Goal: Ask a question

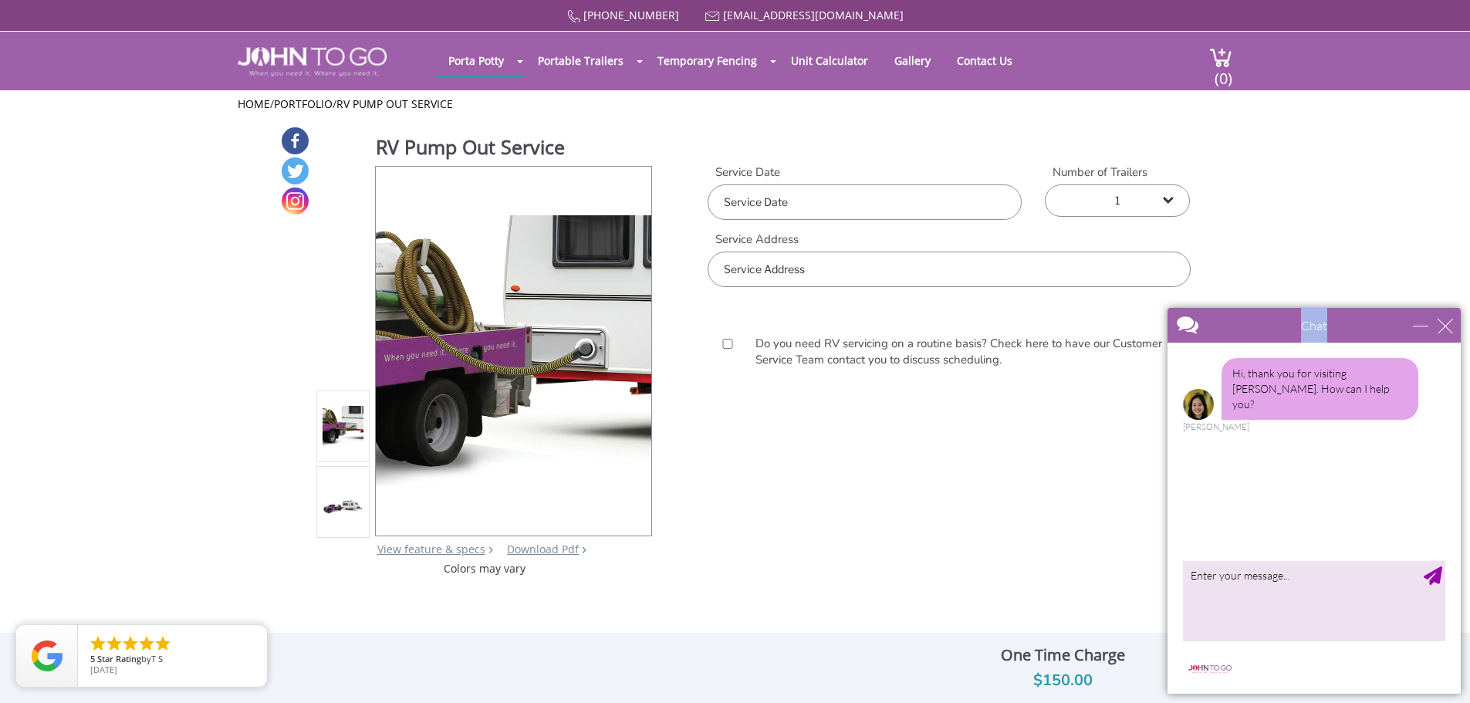
drag, startPoint x: 1454, startPoint y: 322, endPoint x: 1062, endPoint y: 358, distance: 394.3
click html "Chat Email Your Question * Email * Your Question * Hi, thank you for visiting J…"
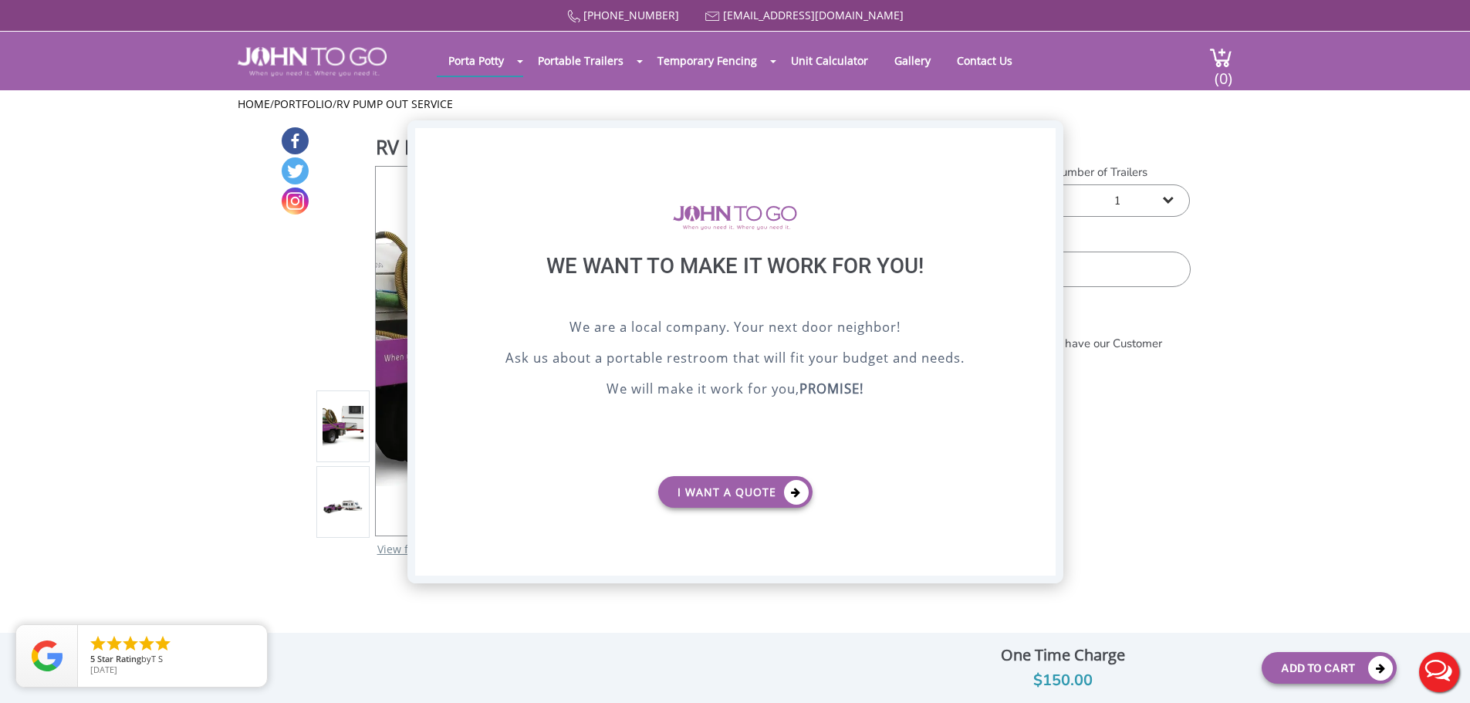
click at [1031, 138] on div "X" at bounding box center [1043, 141] width 24 height 26
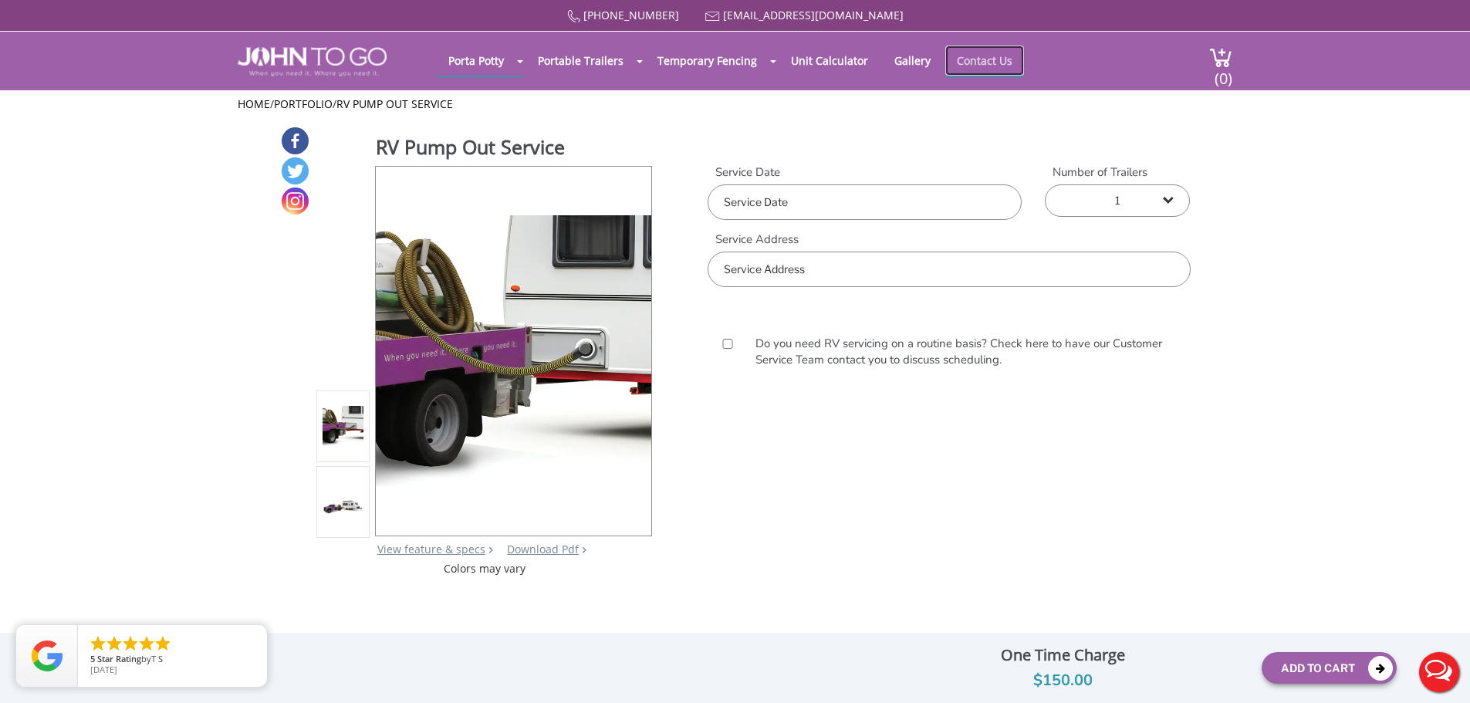
click at [982, 61] on link "Contact Us" at bounding box center [984, 61] width 79 height 30
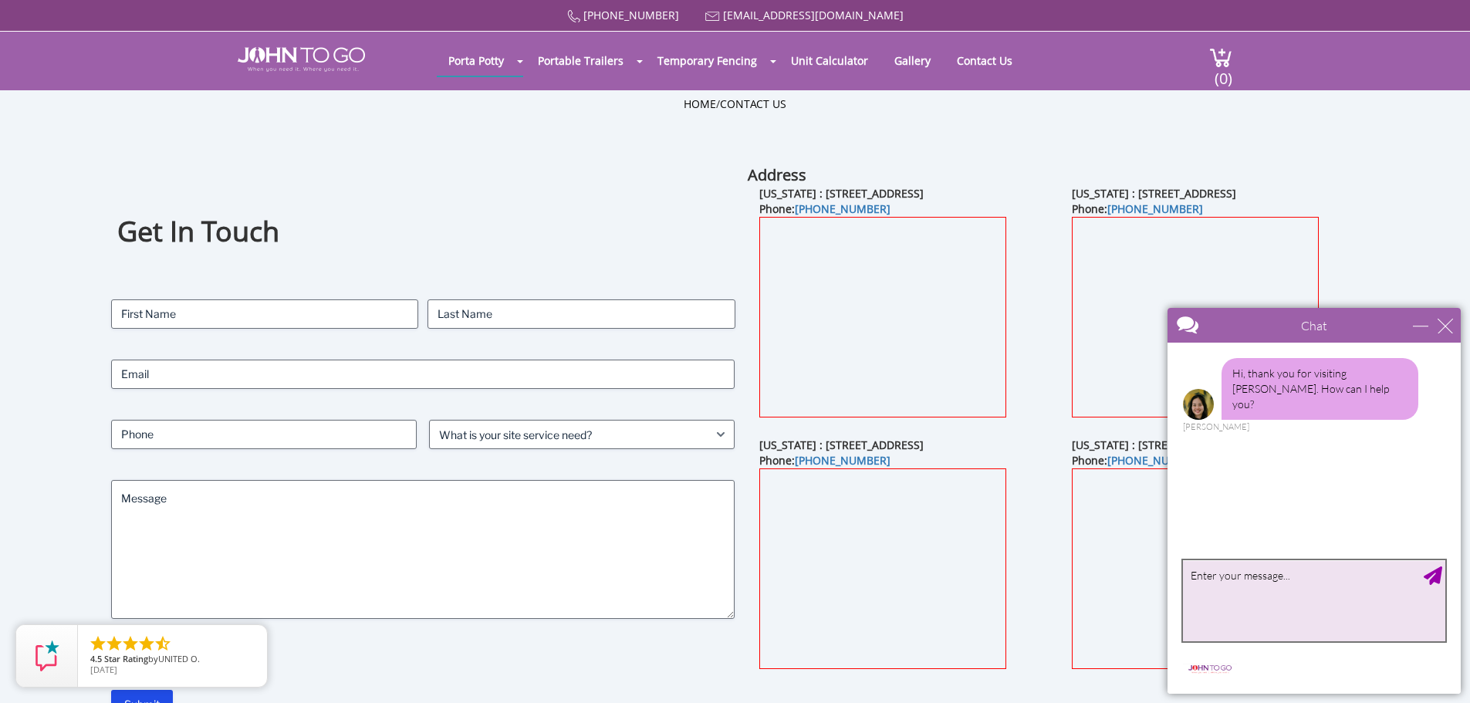
drag, startPoint x: 1261, startPoint y: 596, endPoint x: 1241, endPoint y: 599, distance: 20.4
click at [1256, 596] on textarea "type your message" at bounding box center [1314, 600] width 262 height 81
click at [1339, 579] on textarea "do you do RVs and campers. i hace a 38 gal grey water tank and a 38 gal black w…" at bounding box center [1314, 600] width 262 height 81
type textarea "do you do RVs and campers. i have a 38 gal grey water tank and a 38 gal black w…"
click at [1431, 574] on div "Send Message" at bounding box center [1432, 575] width 19 height 19
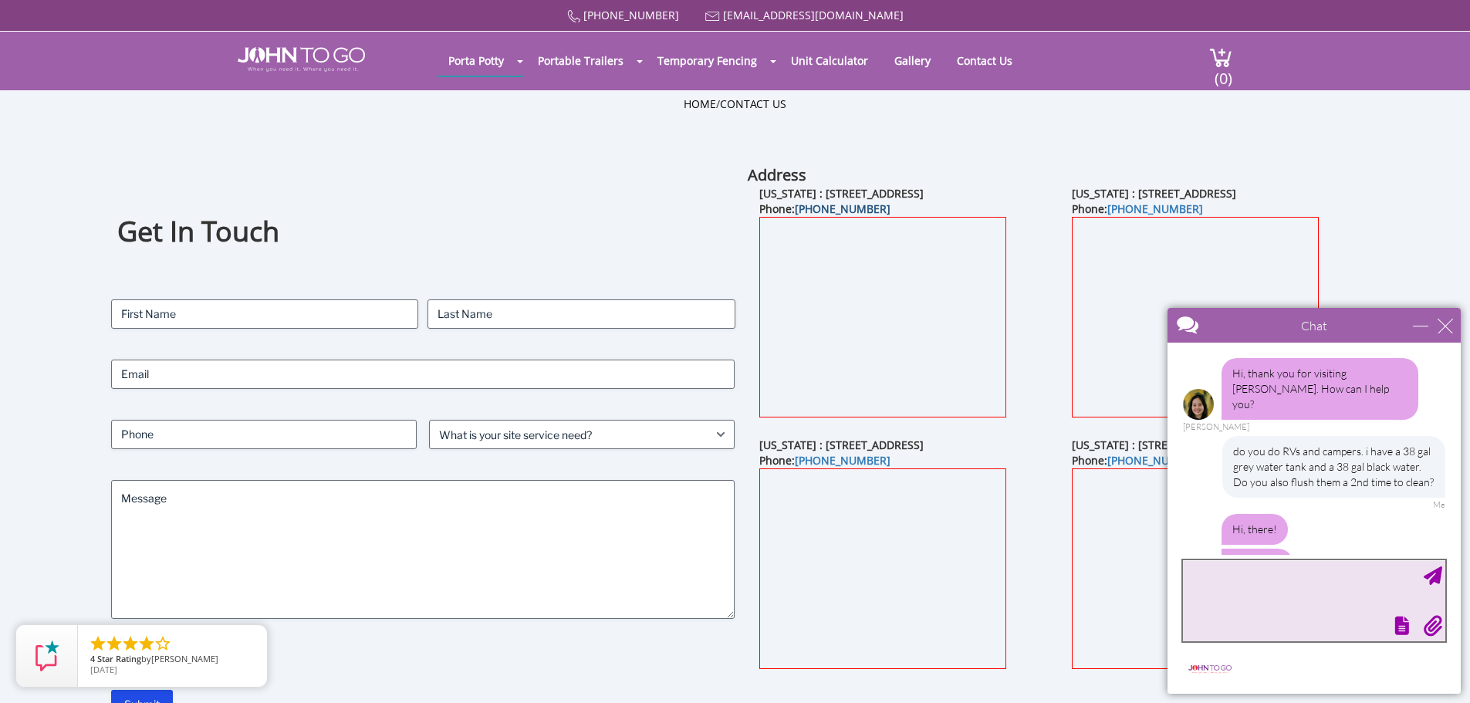
scroll to position [106, 0]
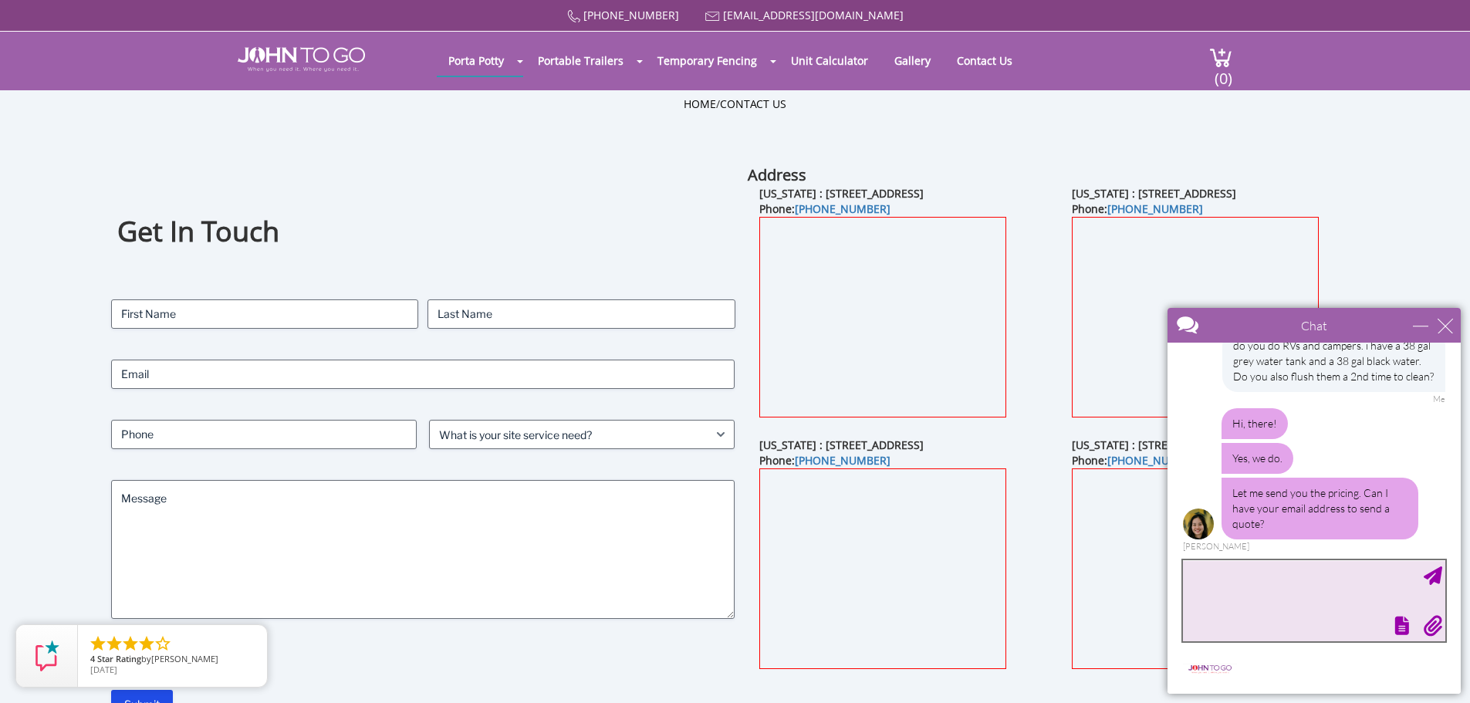
click at [1338, 592] on textarea "type your message" at bounding box center [1314, 600] width 262 height 81
type textarea "[EMAIL_ADDRESS][DOMAIN_NAME]"
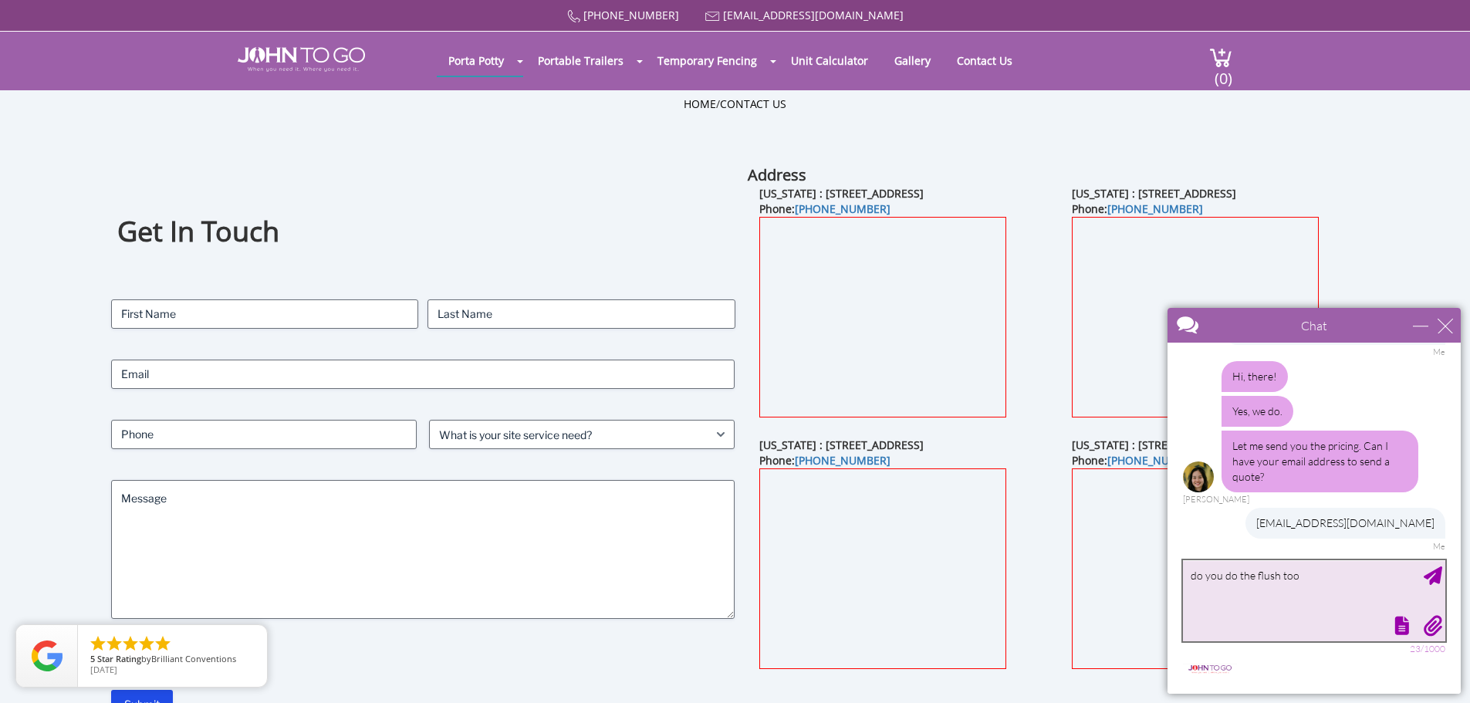
type textarea "do you do the flush too?"
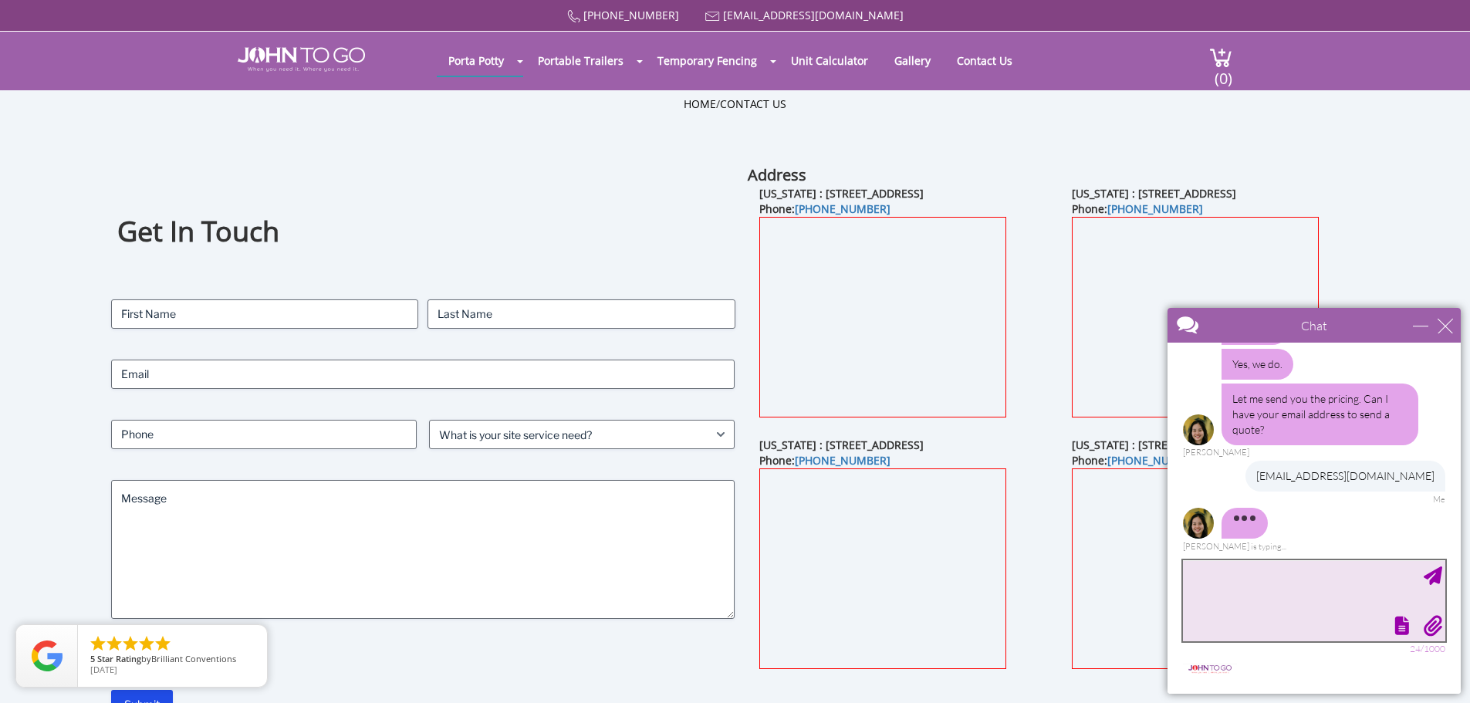
scroll to position [235, 0]
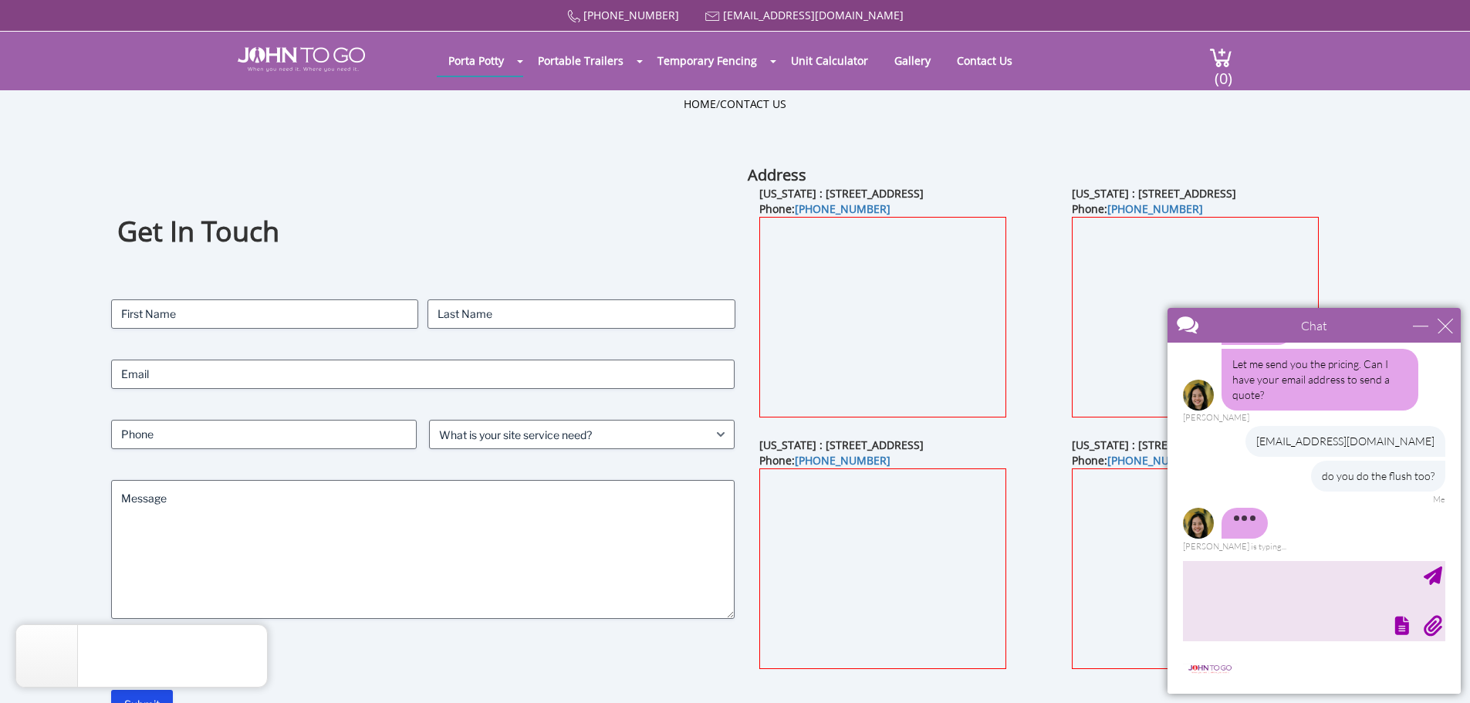
drag, startPoint x: 540, startPoint y: 160, endPoint x: 538, endPoint y: 170, distance: 10.9
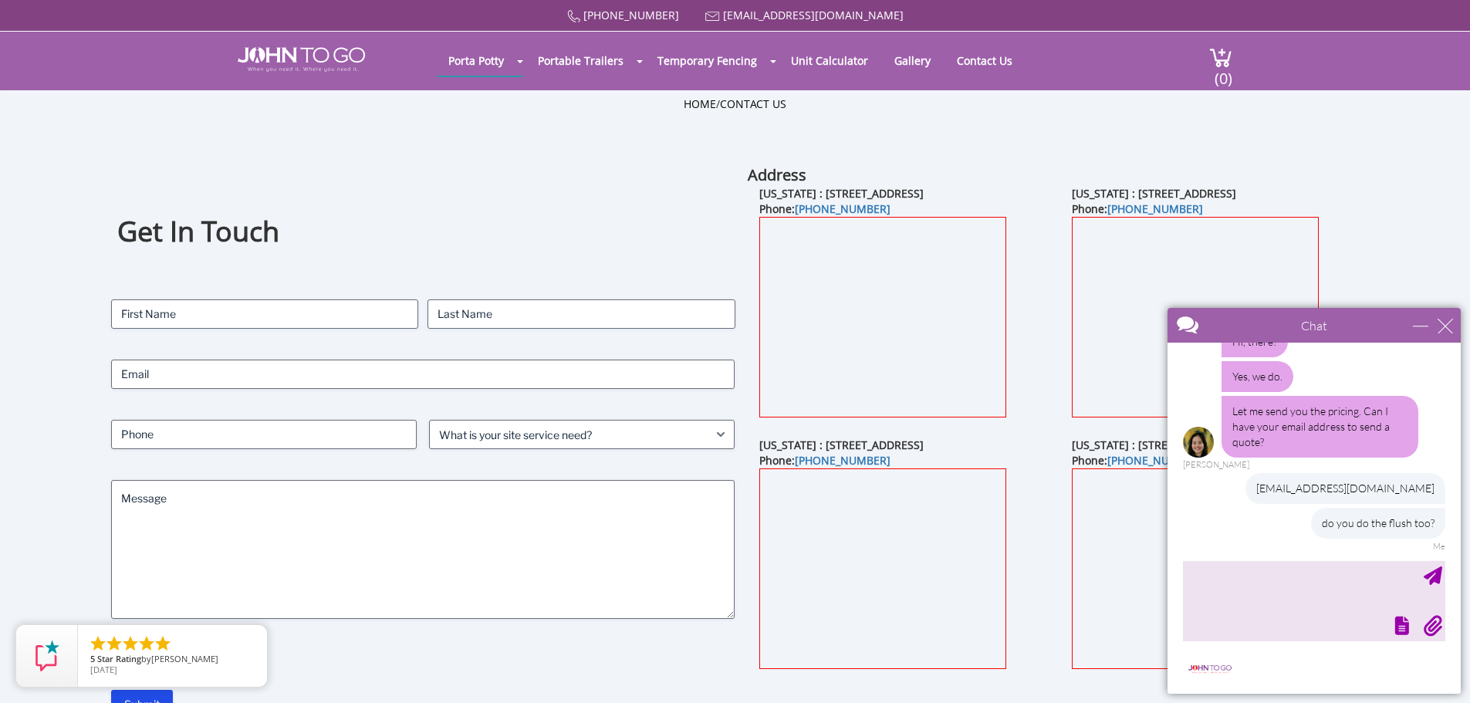
drag, startPoint x: 538, startPoint y: 170, endPoint x: 475, endPoint y: 174, distance: 63.3
click at [475, 174] on div "Get In Touch Contact Name (Required) First Last Email (Required) Phone (Require…" at bounding box center [423, 441] width 624 height 555
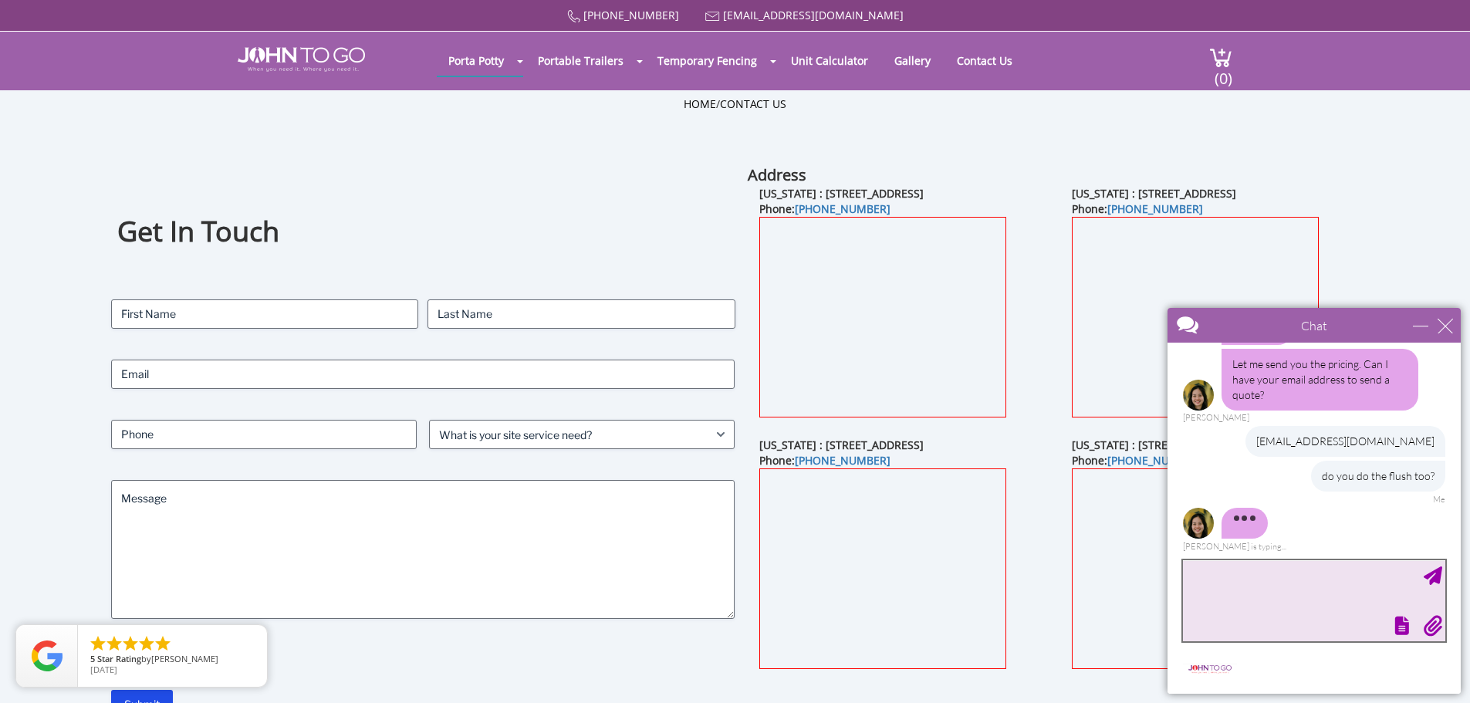
click at [1323, 591] on textarea "type your message" at bounding box center [1314, 600] width 262 height 81
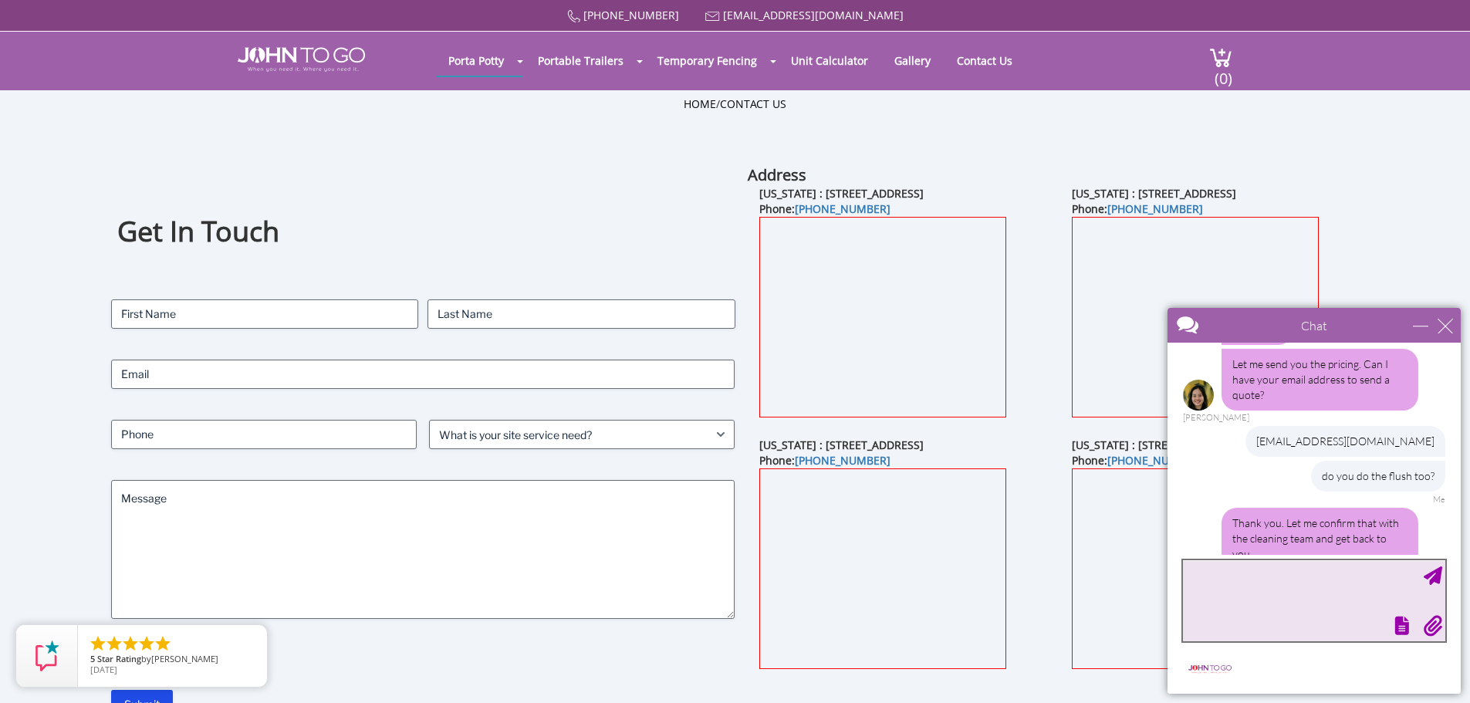
scroll to position [316, 0]
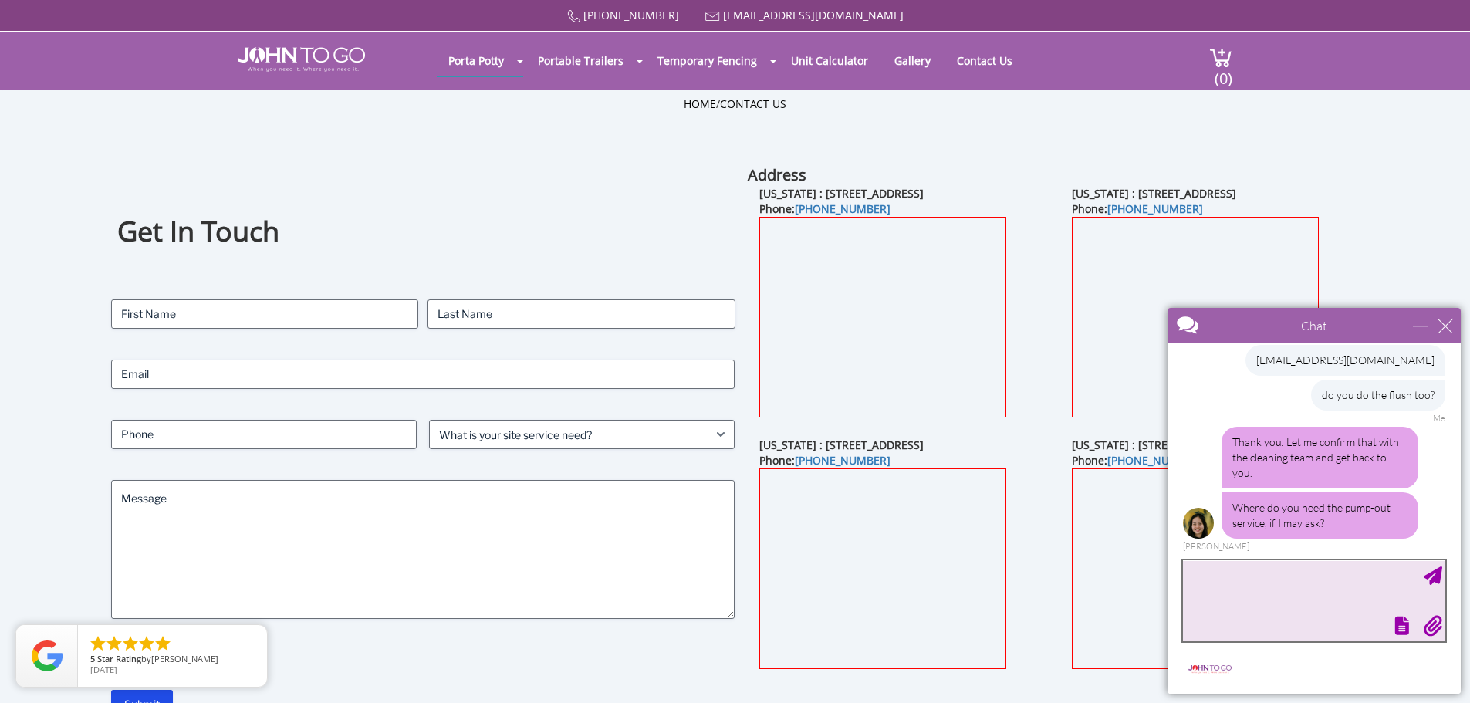
click at [1301, 575] on textarea "type your message" at bounding box center [1314, 600] width 262 height 81
click at [1305, 575] on textarea "type your message" at bounding box center [1314, 600] width 262 height 81
type textarea "[PERSON_NAME] nj"
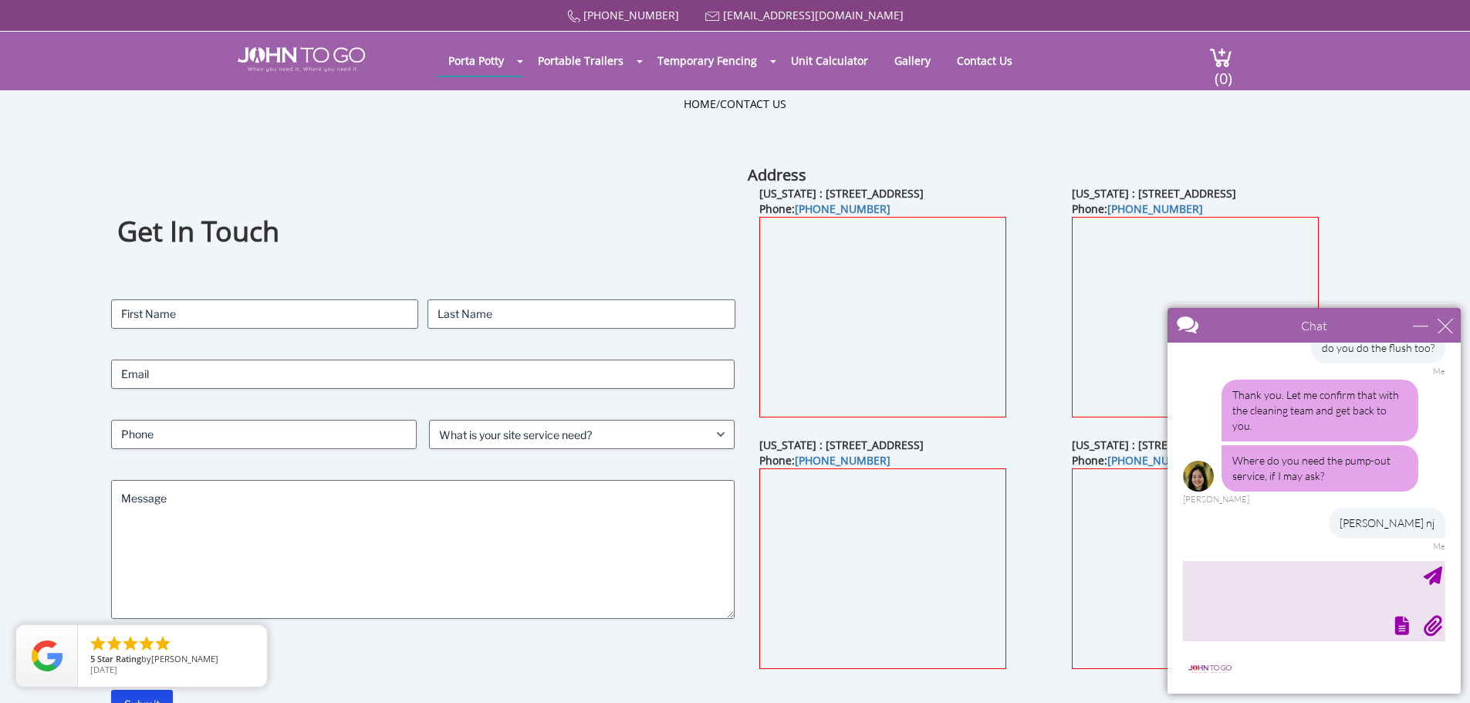
drag, startPoint x: 950, startPoint y: 29, endPoint x: 279, endPoint y: 152, distance: 683.1
click at [279, 152] on div "Home / Contact Us" at bounding box center [735, 127] width 1470 height 74
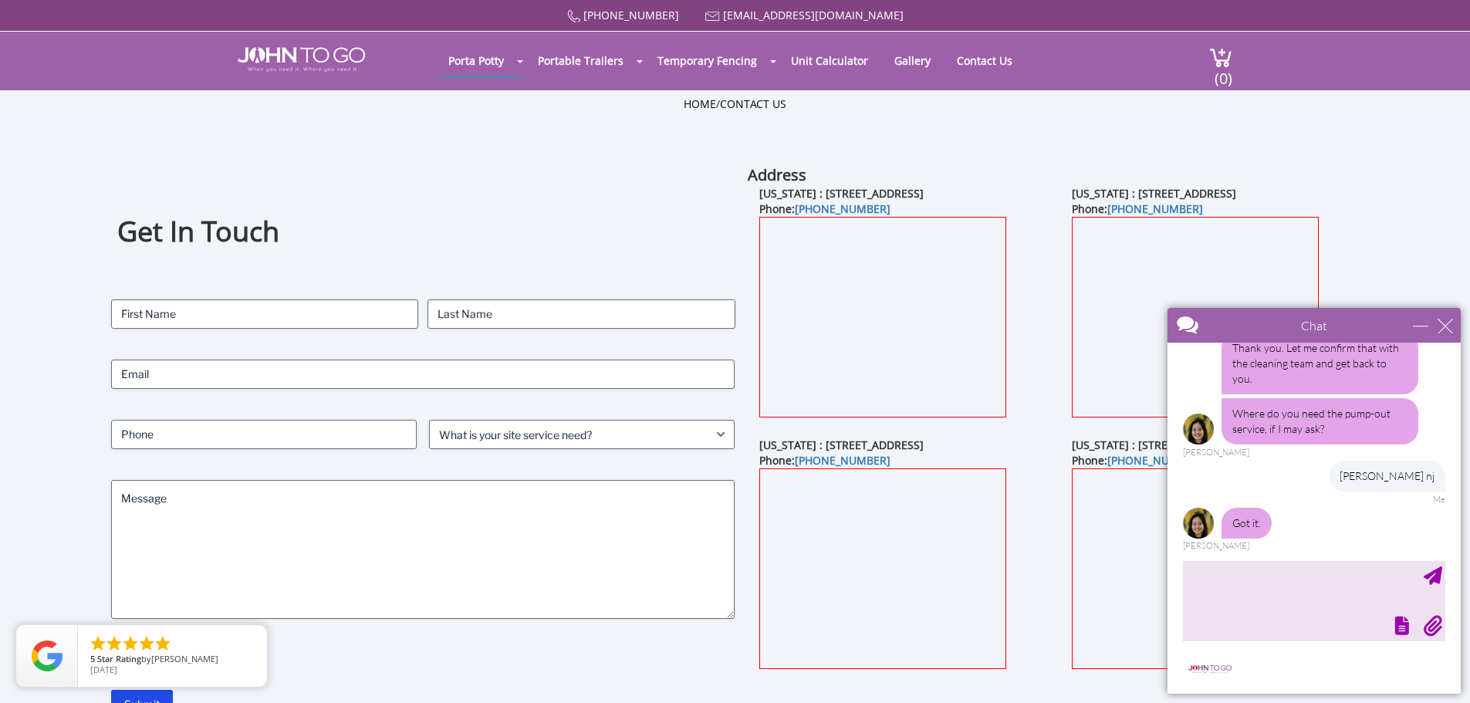
scroll to position [457, 0]
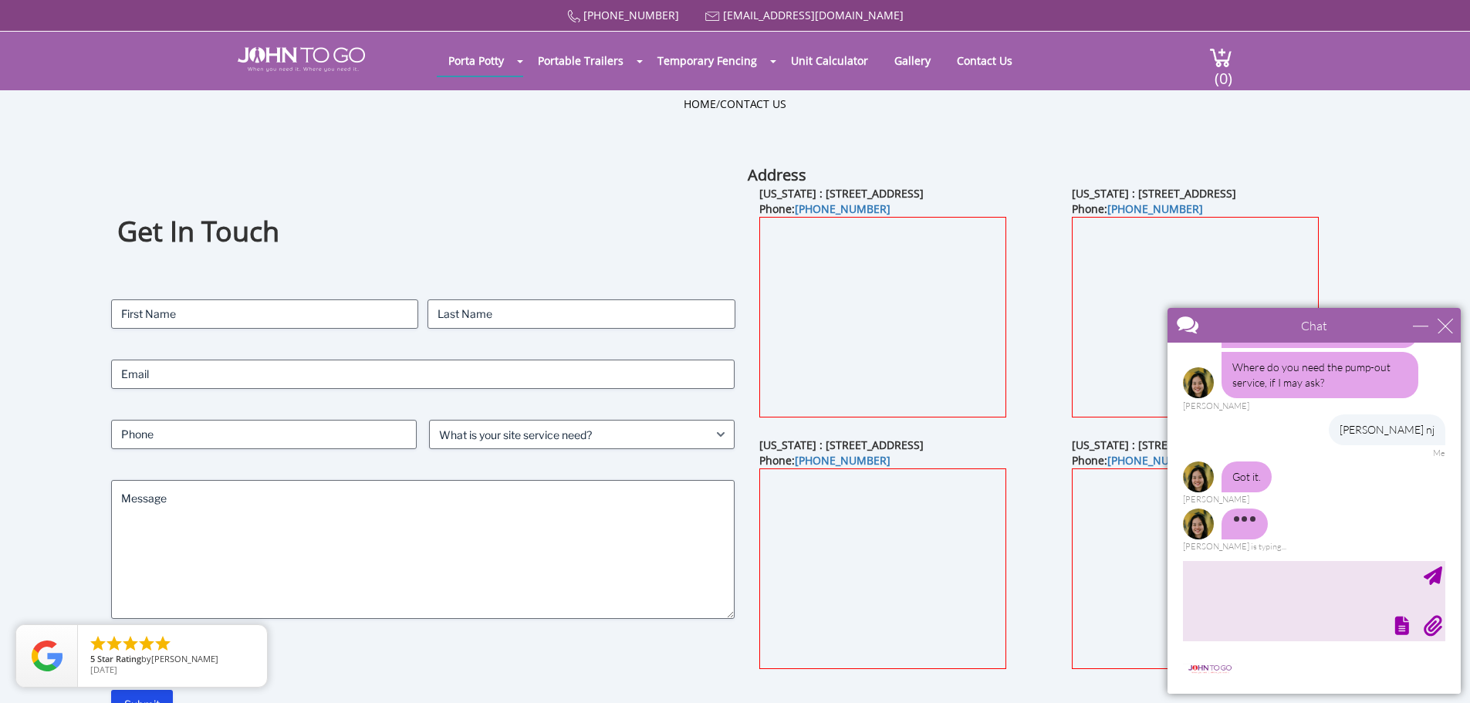
drag, startPoint x: 662, startPoint y: 243, endPoint x: 950, endPoint y: 148, distance: 303.0
click at [953, 143] on div "Home / Contact Us" at bounding box center [735, 127] width 903 height 62
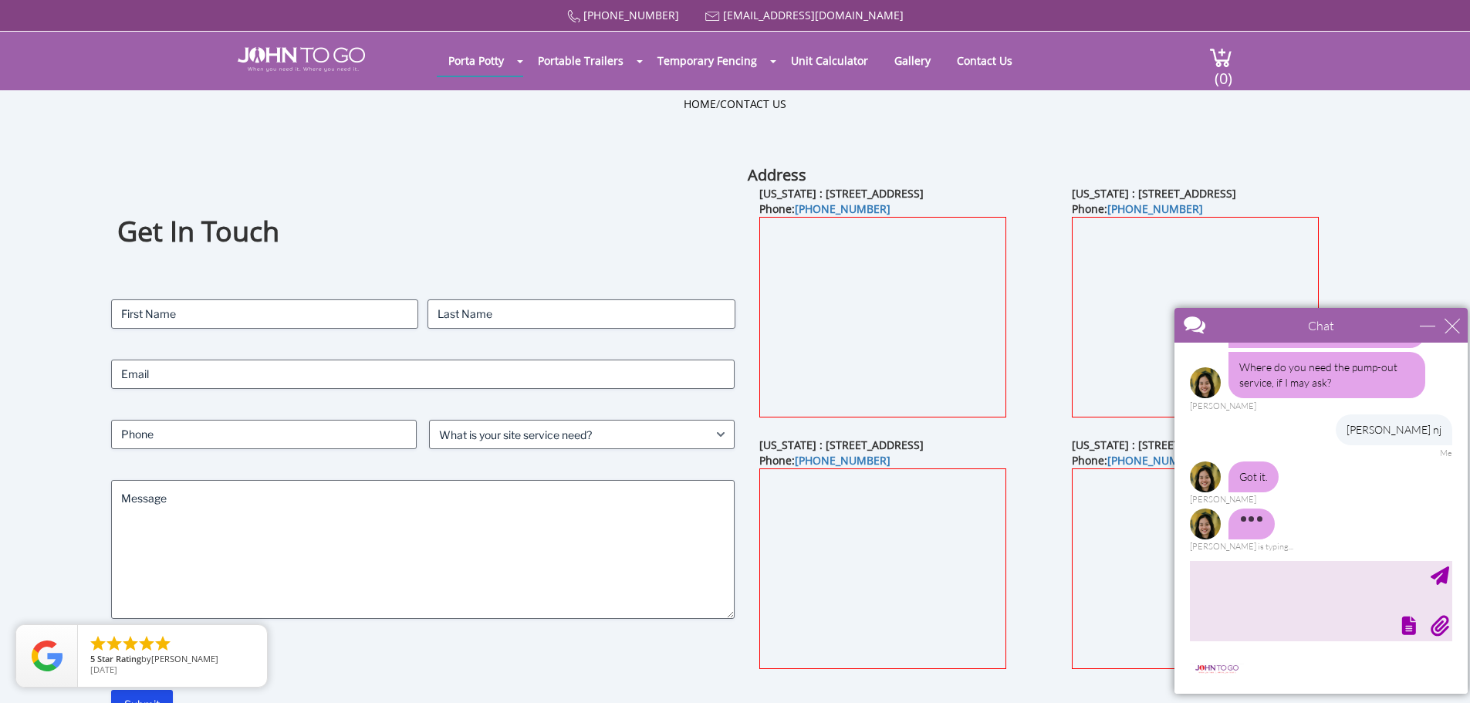
drag, startPoint x: 2520, startPoint y: 622, endPoint x: 1256, endPoint y: 386, distance: 1286.3
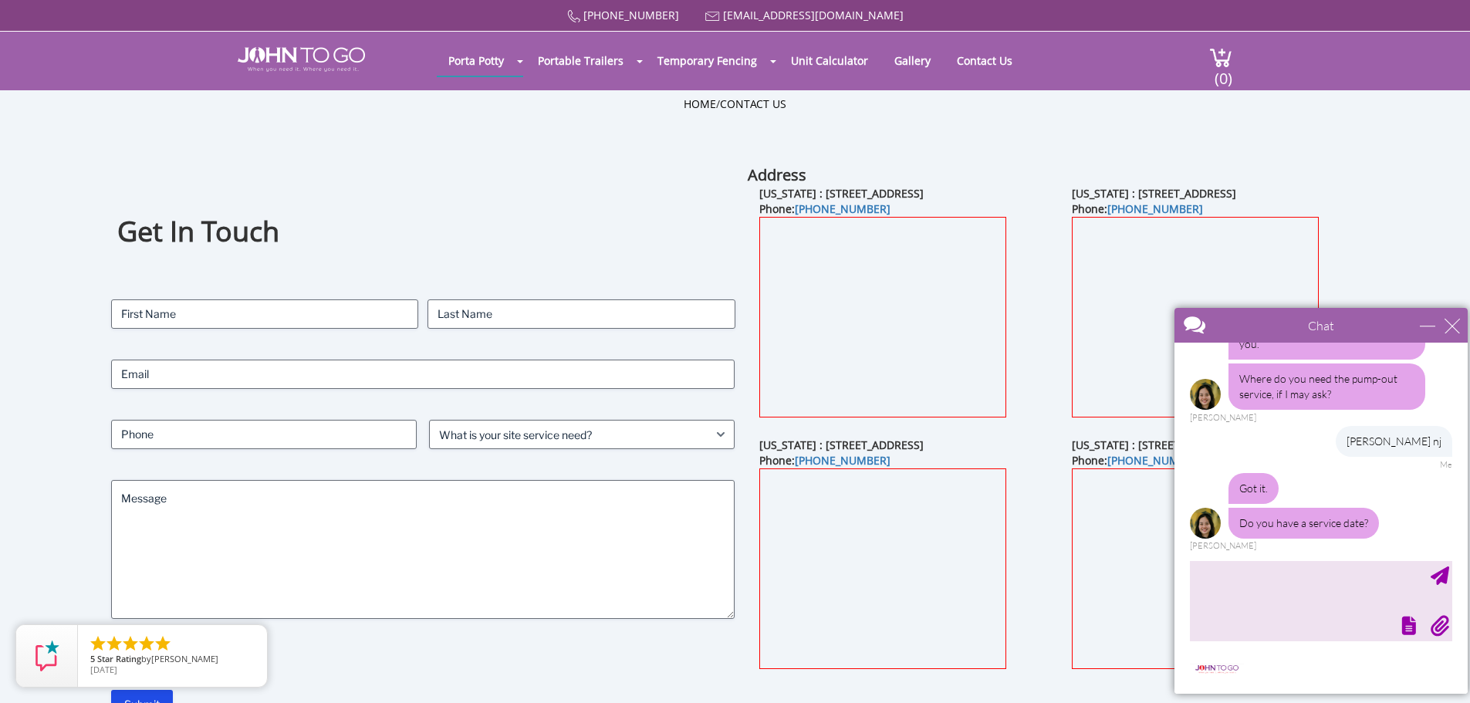
scroll to position [444, 0]
click at [1284, 610] on textarea "type your message" at bounding box center [1321, 600] width 262 height 81
type textarea "no i just need a quote."
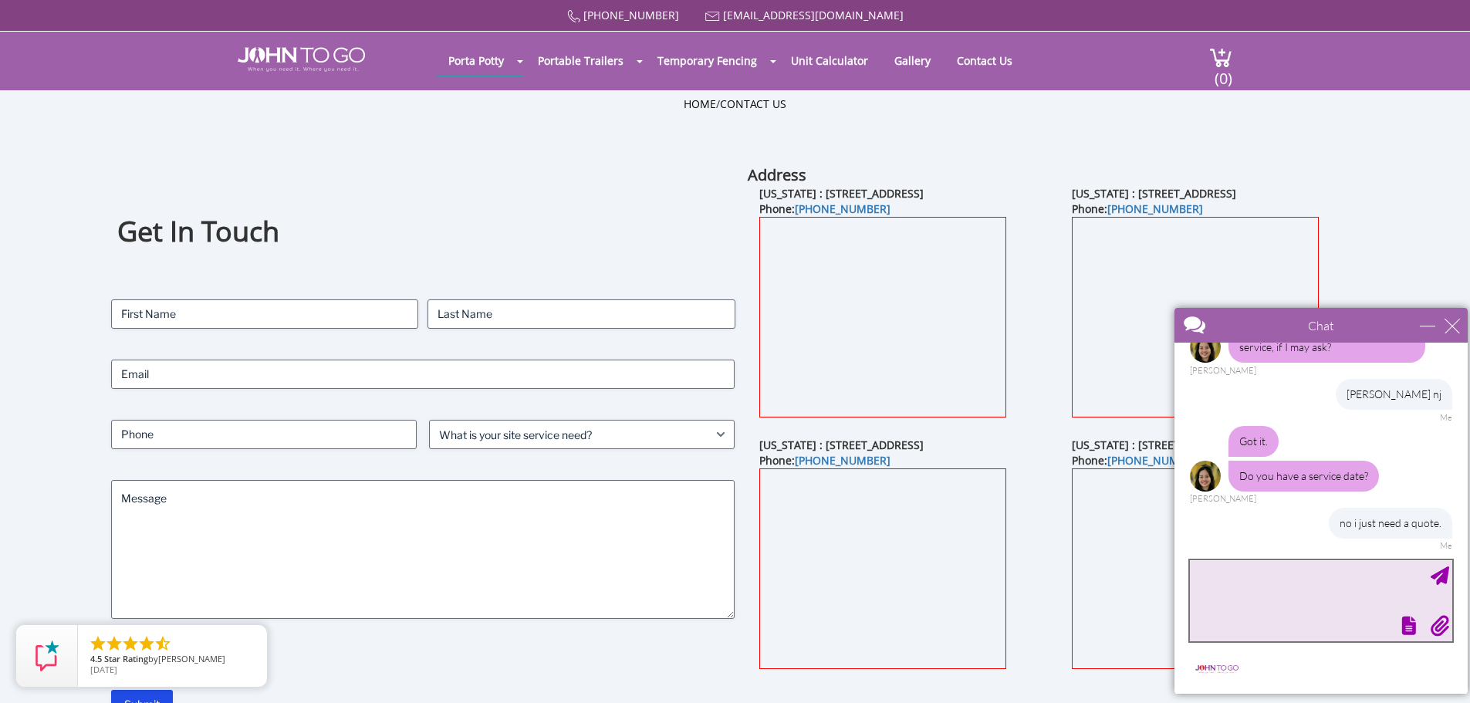
scroll to position [585, 0]
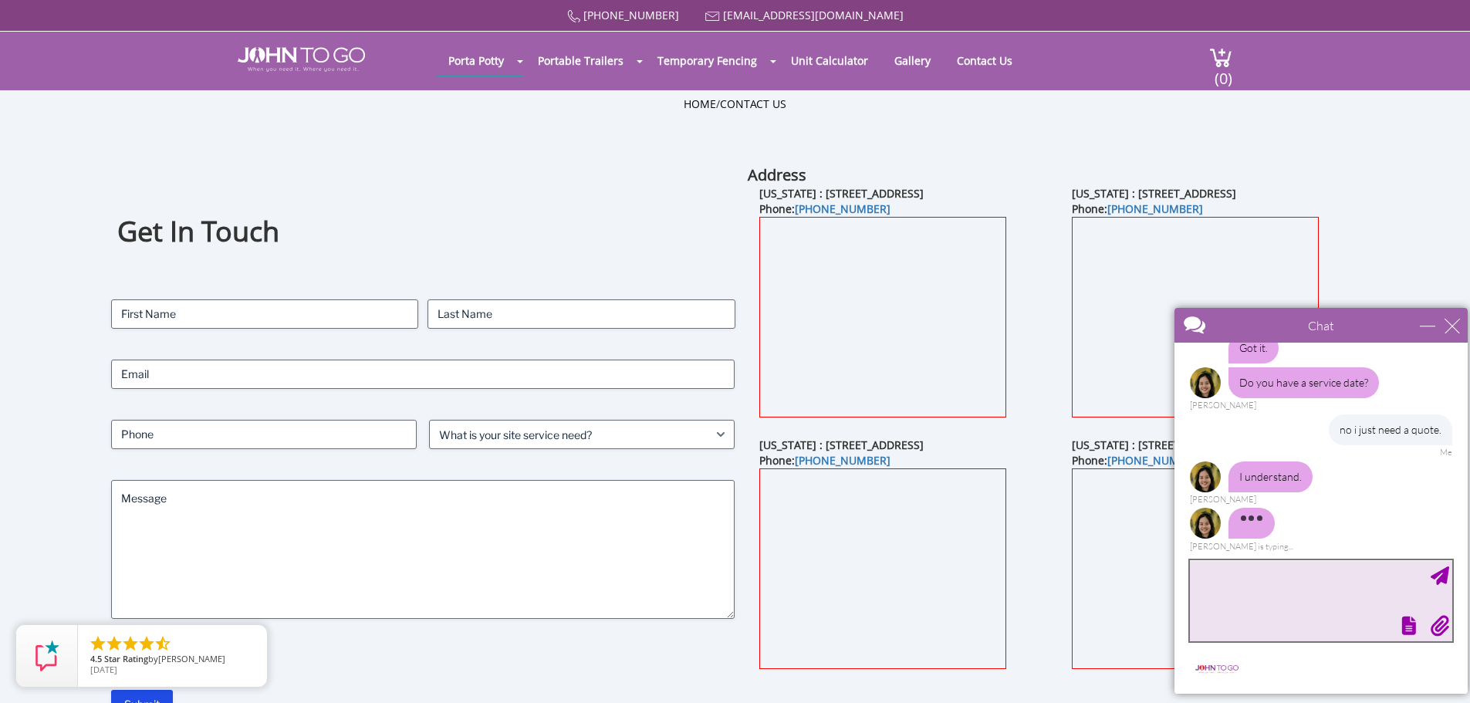
click at [1283, 576] on textarea "type your message" at bounding box center [1321, 600] width 262 height 81
drag, startPoint x: 1276, startPoint y: 581, endPoint x: 1247, endPoint y: 592, distance: 30.5
click at [1247, 592] on textarea "type your message" at bounding box center [1321, 600] width 262 height 81
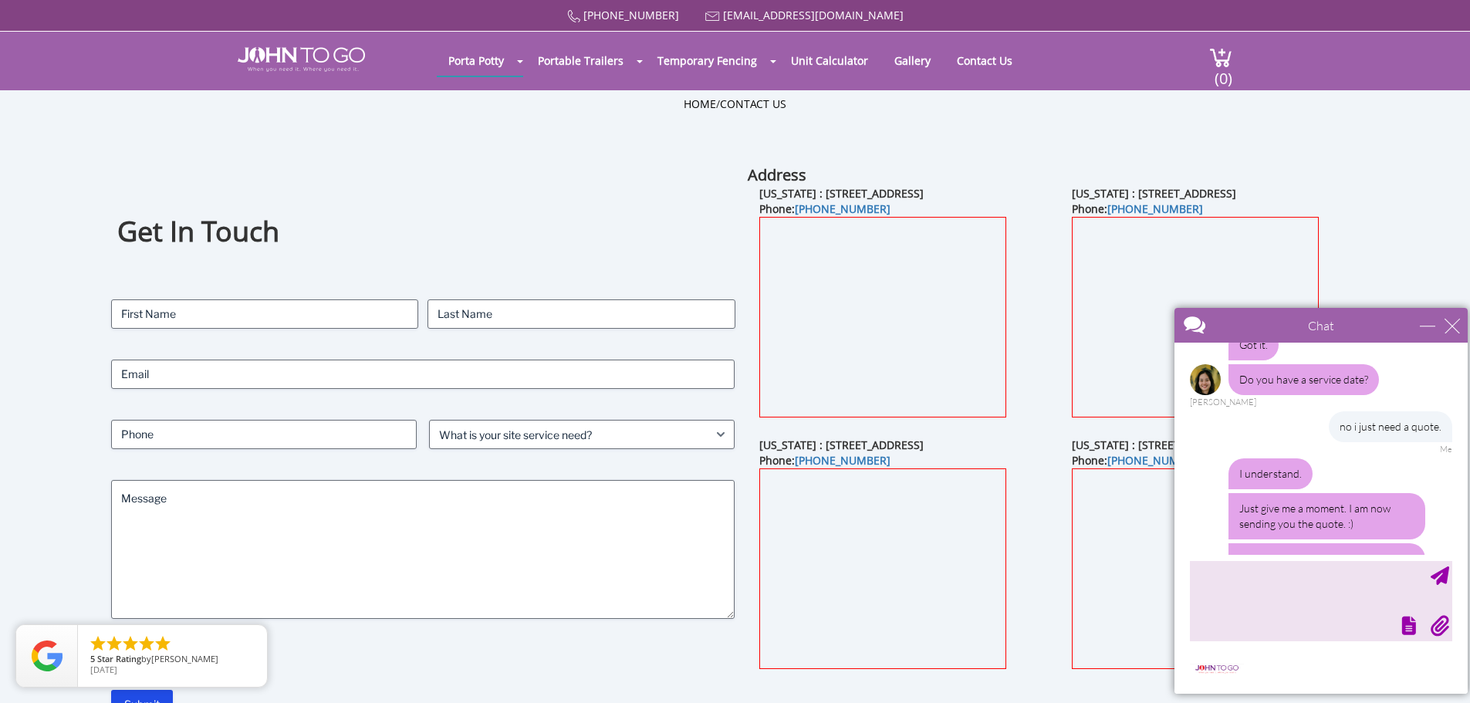
scroll to position [638, 0]
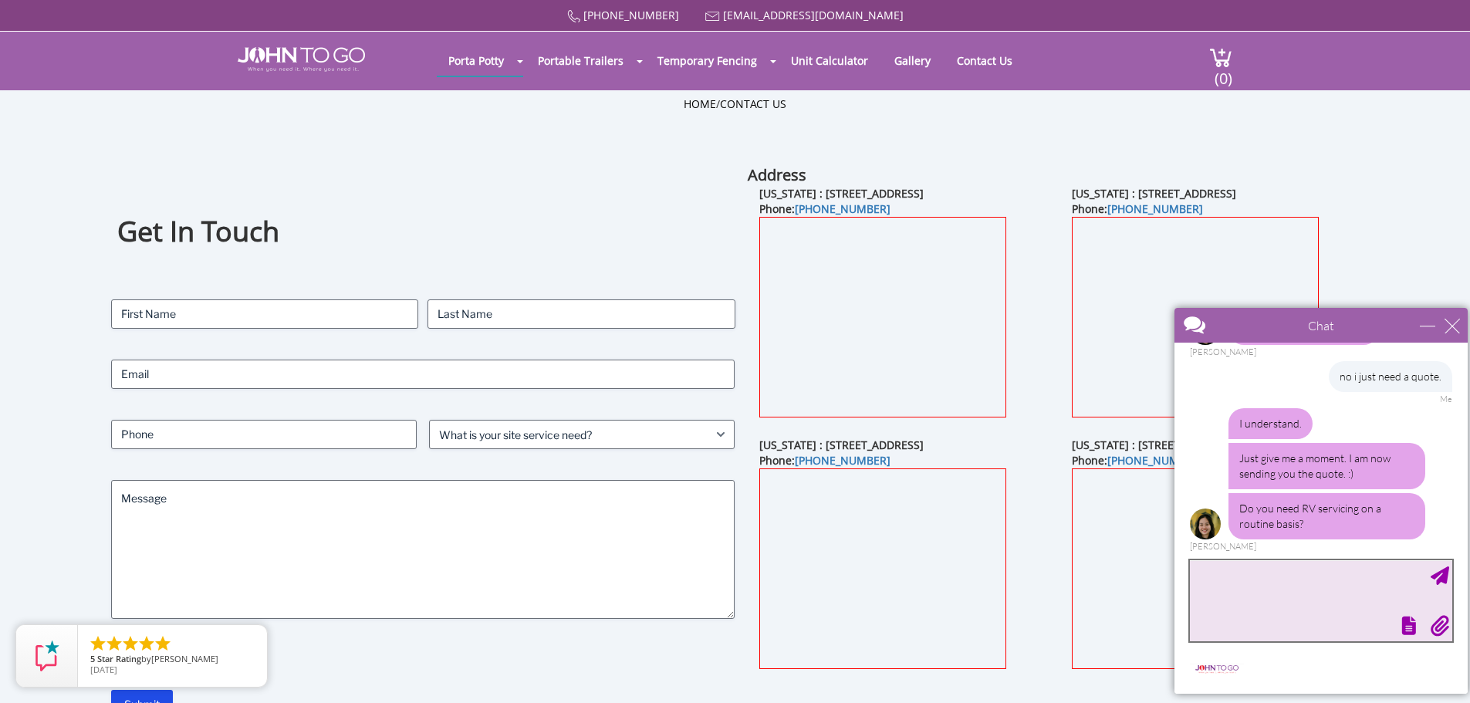
click at [1329, 609] on textarea "type your message" at bounding box center [1321, 600] width 262 height 81
type textarea "maybe, depends on the opricing"
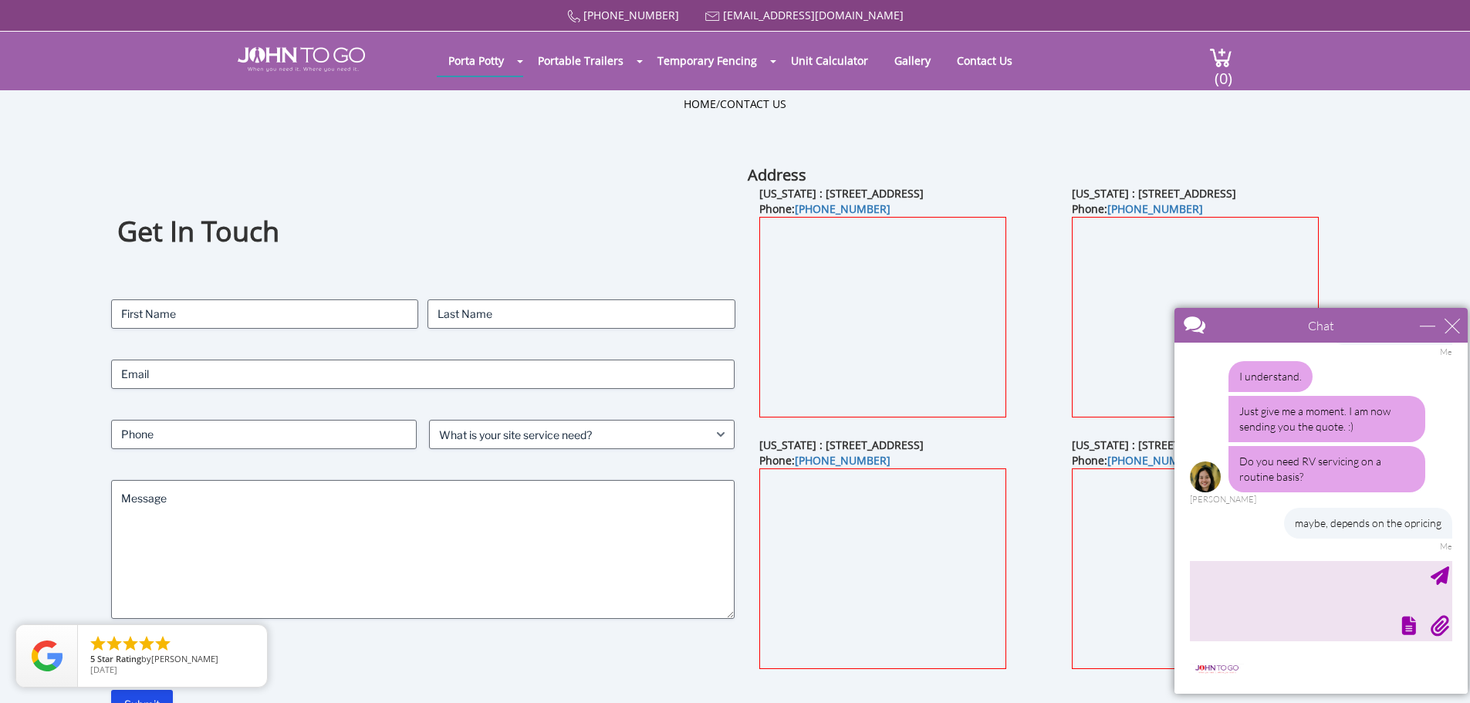
scroll to position [763, 0]
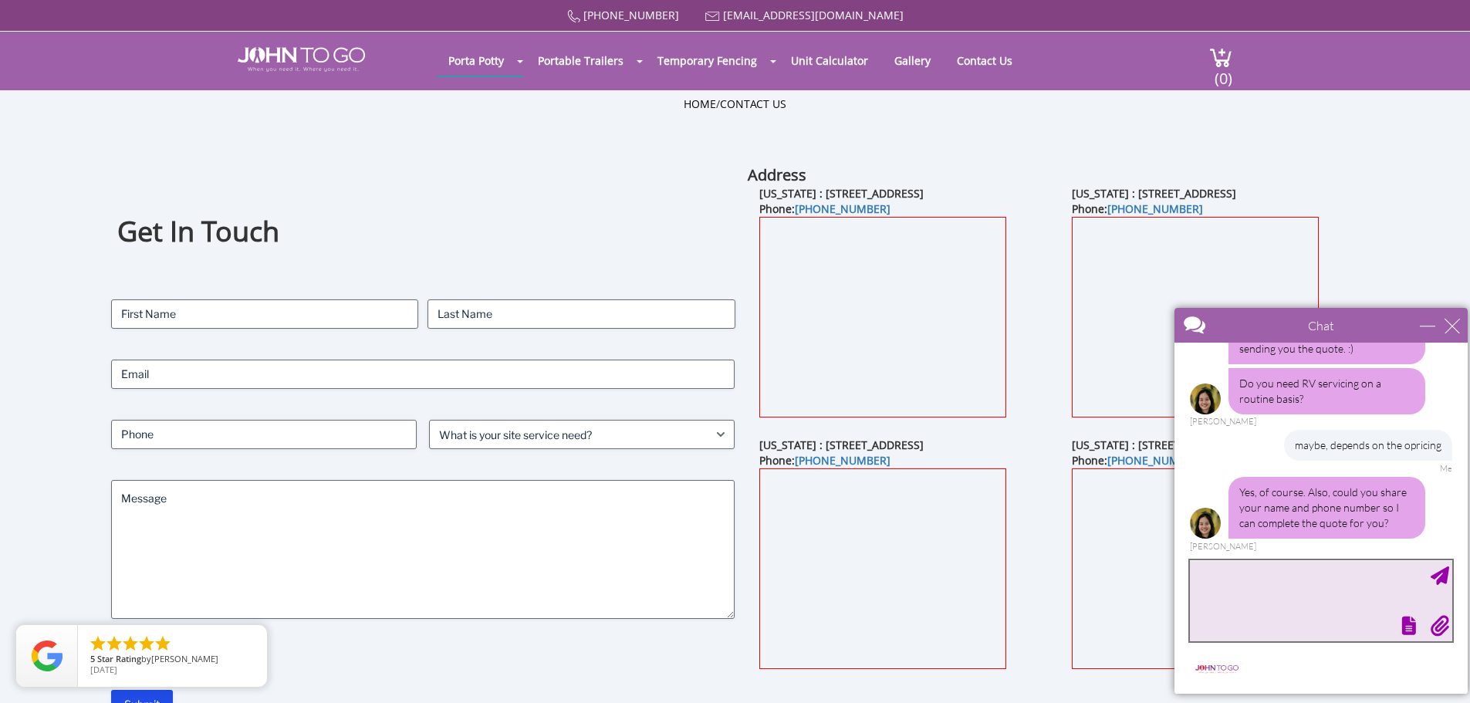
click at [1321, 582] on textarea "type your message" at bounding box center [1321, 600] width 262 height 81
type textarea "no i think i gave enough. please just send the quote"
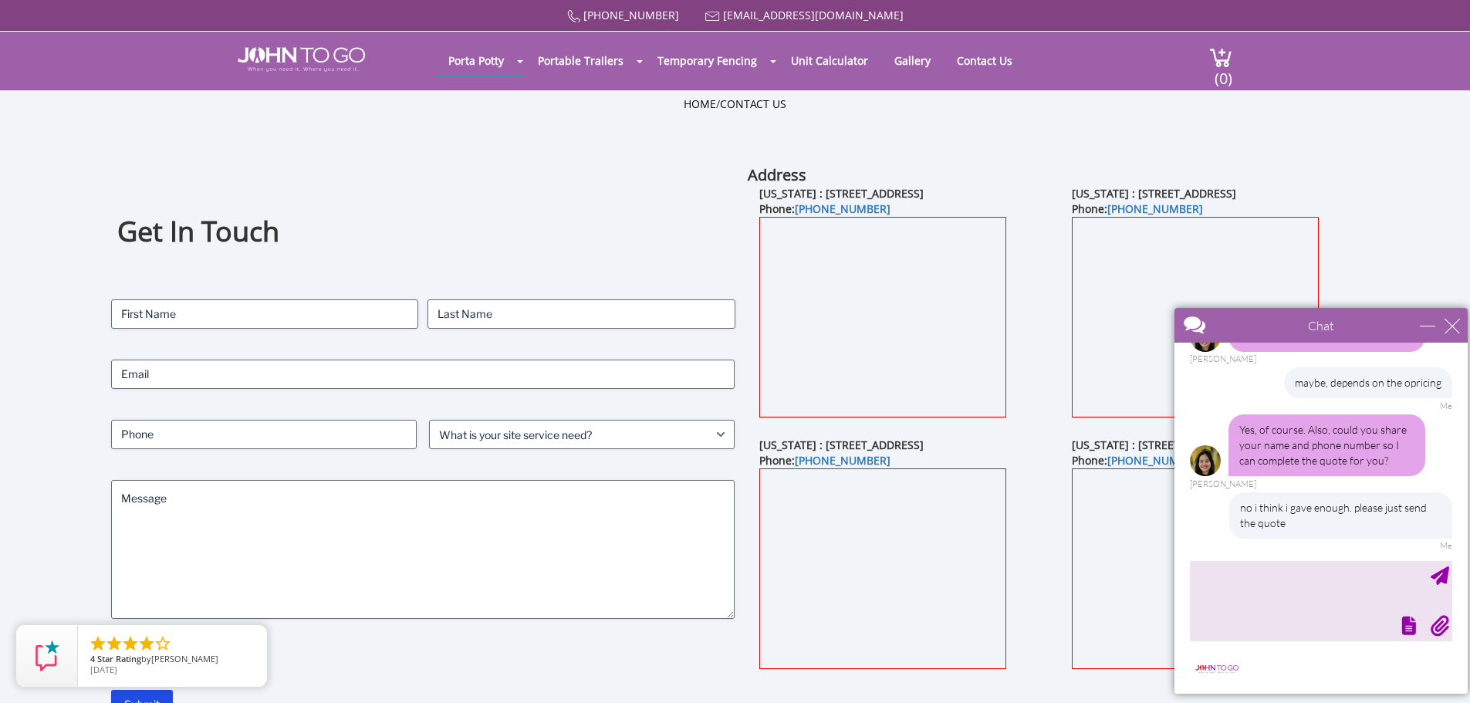
scroll to position [873, 0]
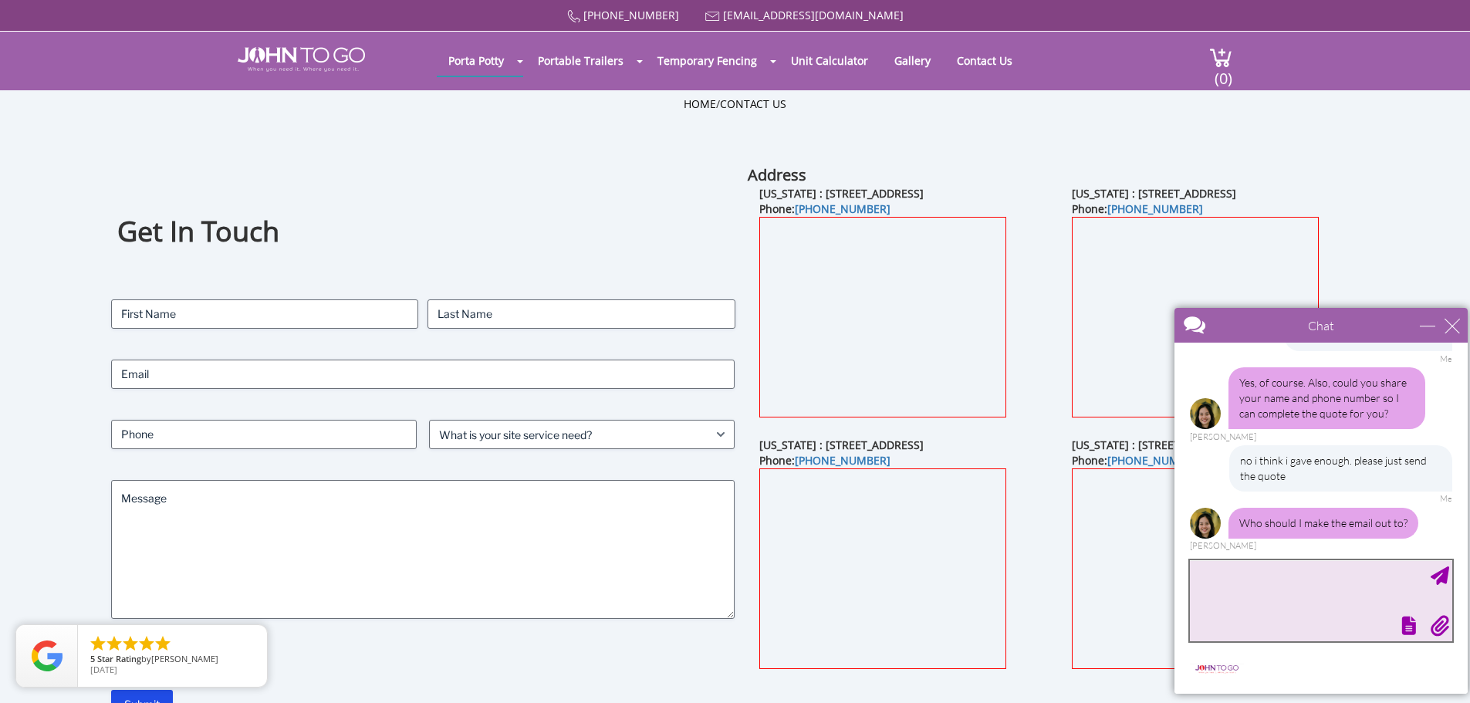
click at [1277, 596] on textarea "type your message" at bounding box center [1321, 600] width 262 height 81
type textarea "vinny"
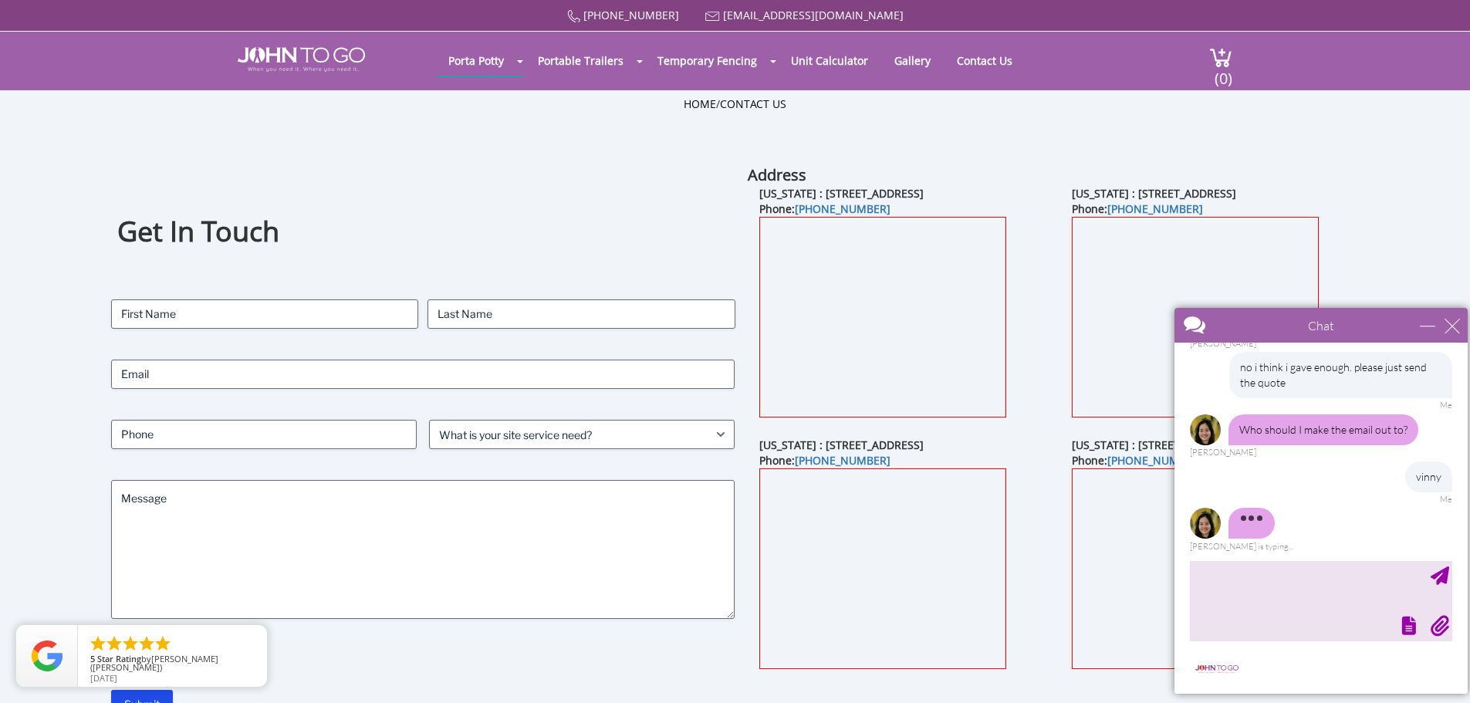
scroll to position [997, 0]
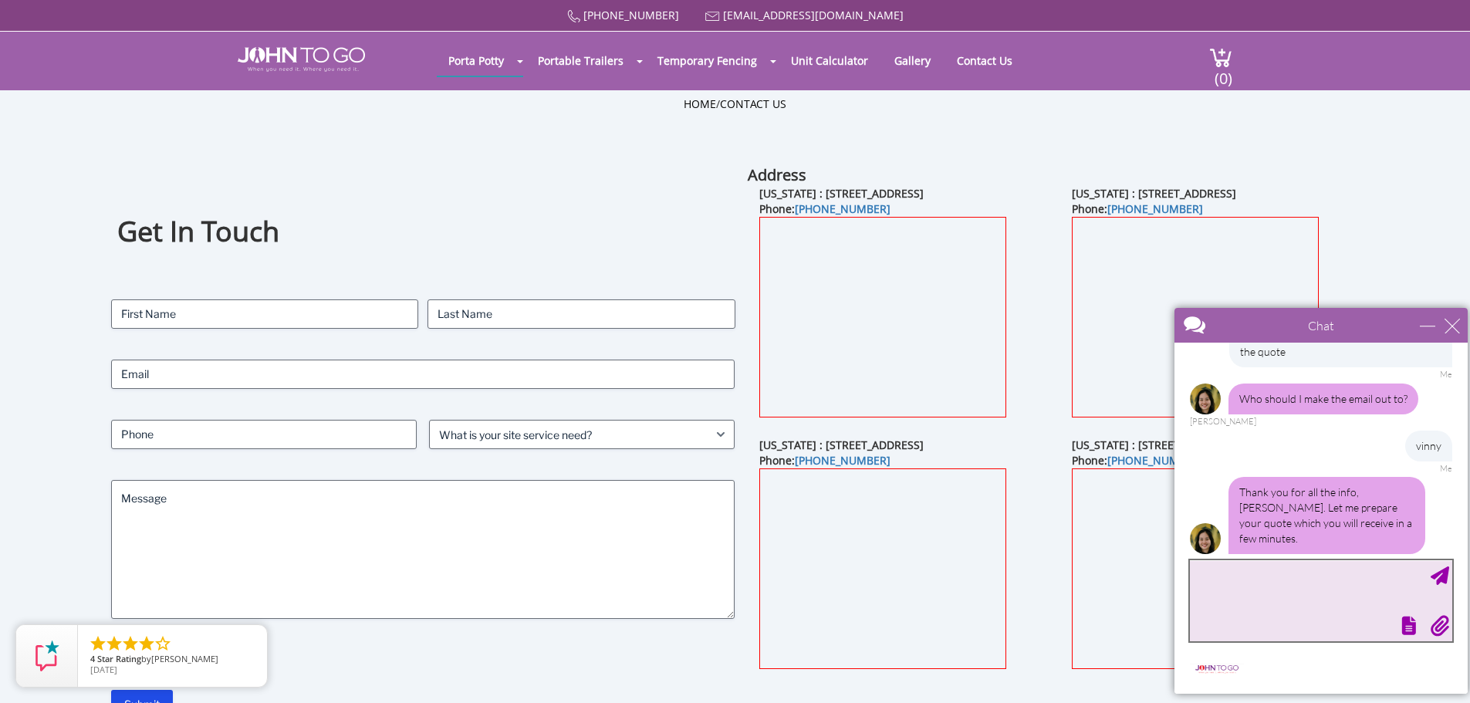
click at [1308, 599] on textarea "type your message" at bounding box center [1321, 600] width 262 height 81
type textarea "ty"
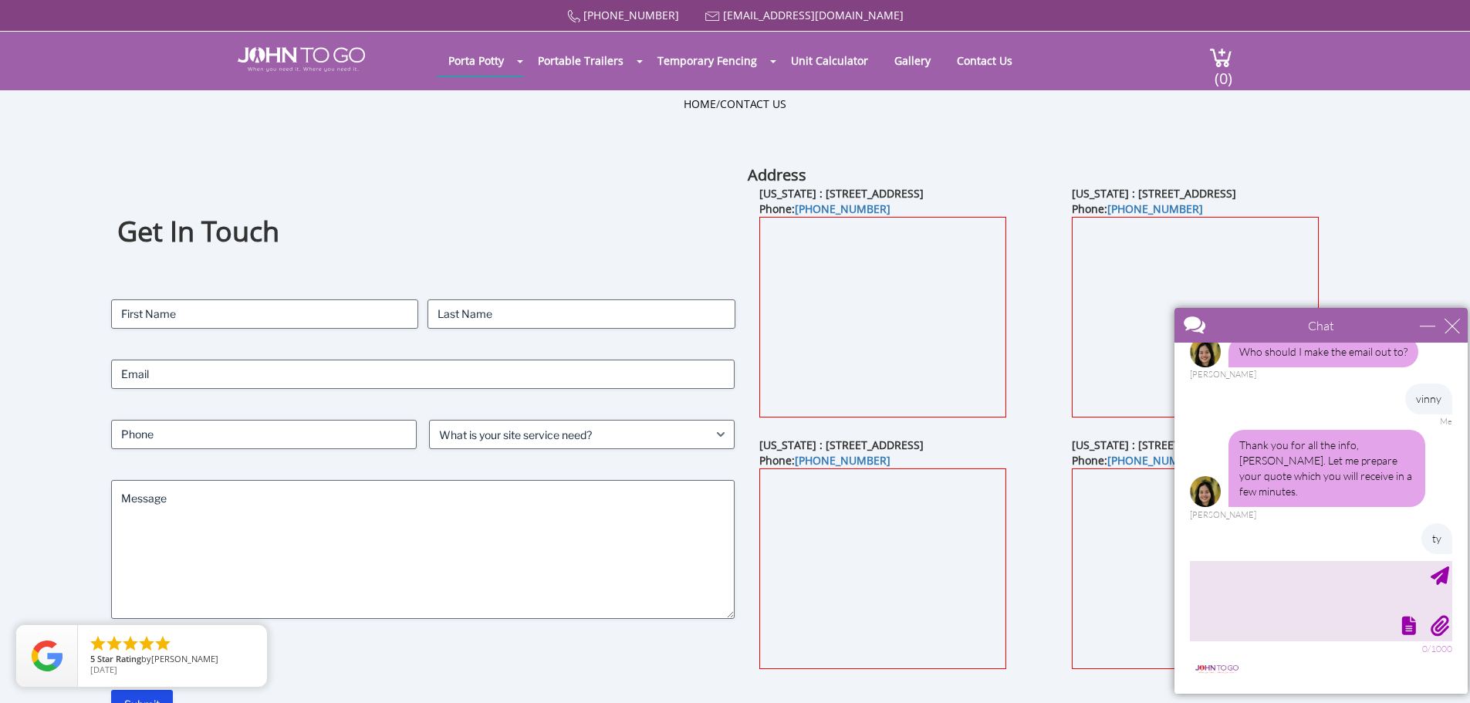
scroll to position [1091, 0]
